Goal: Navigation & Orientation: Find specific page/section

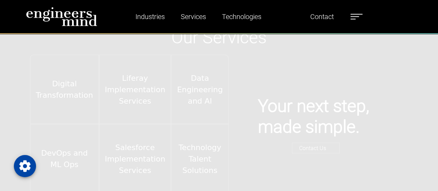
scroll to position [979, 0]
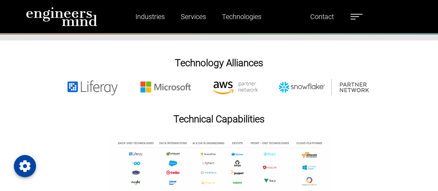
click at [353, 15] on label at bounding box center [357, 16] width 12 height 9
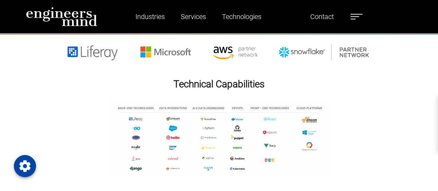
scroll to position [1014, 0]
click at [356, 16] on label at bounding box center [357, 16] width 12 height 9
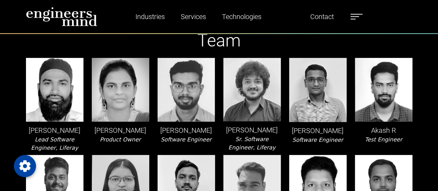
scroll to position [19, 0]
